Goal: Navigation & Orientation: Find specific page/section

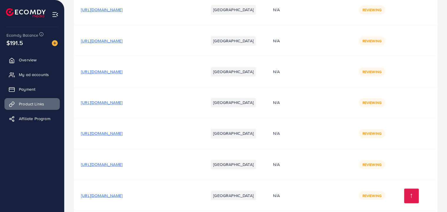
scroll to position [390, 0]
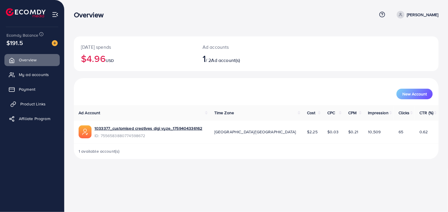
click at [34, 105] on span "Product Links" at bounding box center [32, 104] width 25 height 6
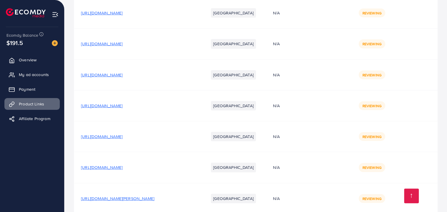
scroll to position [1064, 0]
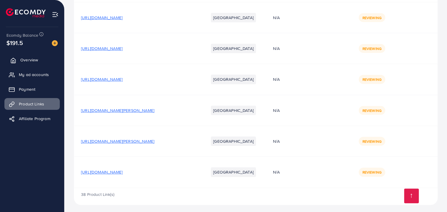
click at [31, 61] on span "Overview" at bounding box center [29, 60] width 18 height 6
